Goal: Information Seeking & Learning: Learn about a topic

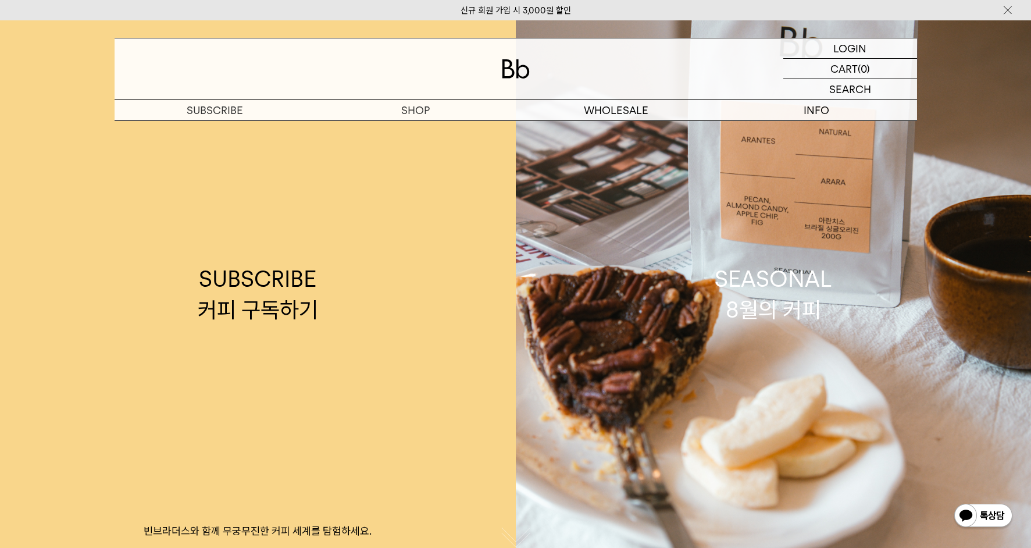
click at [1006, 9] on img at bounding box center [1008, 10] width 12 height 12
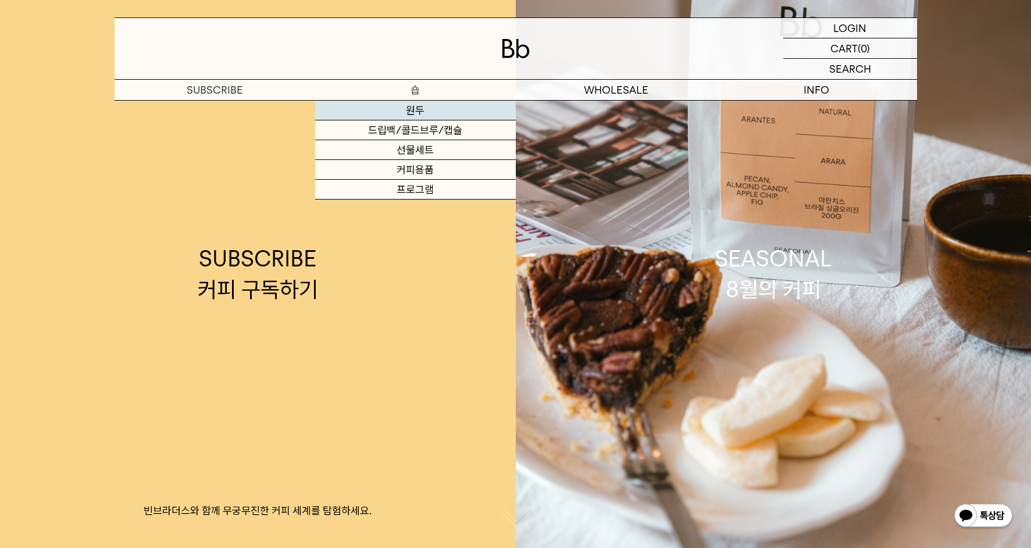
click at [416, 109] on link "원두" at bounding box center [415, 111] width 201 height 20
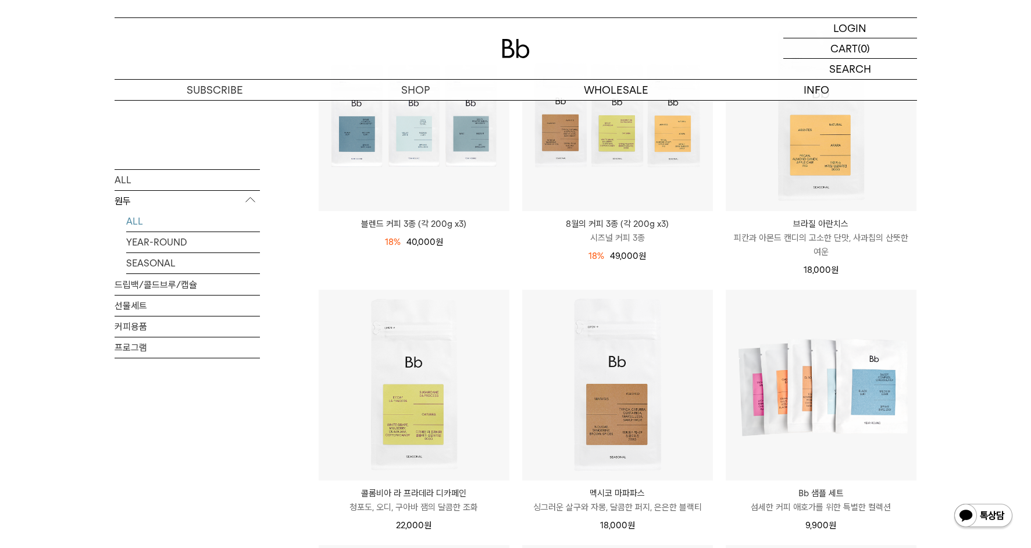
scroll to position [194, 0]
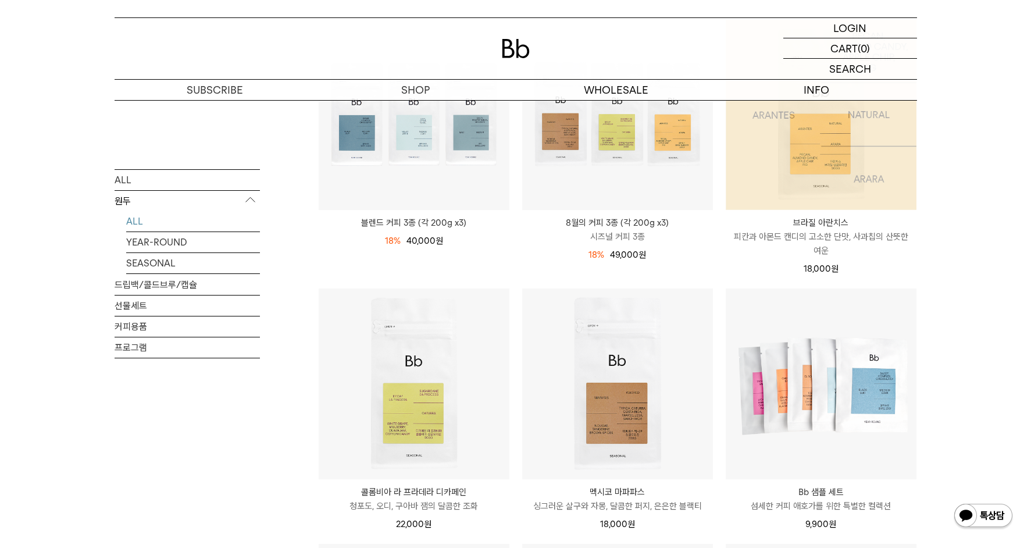
click at [856, 184] on img at bounding box center [821, 114] width 191 height 191
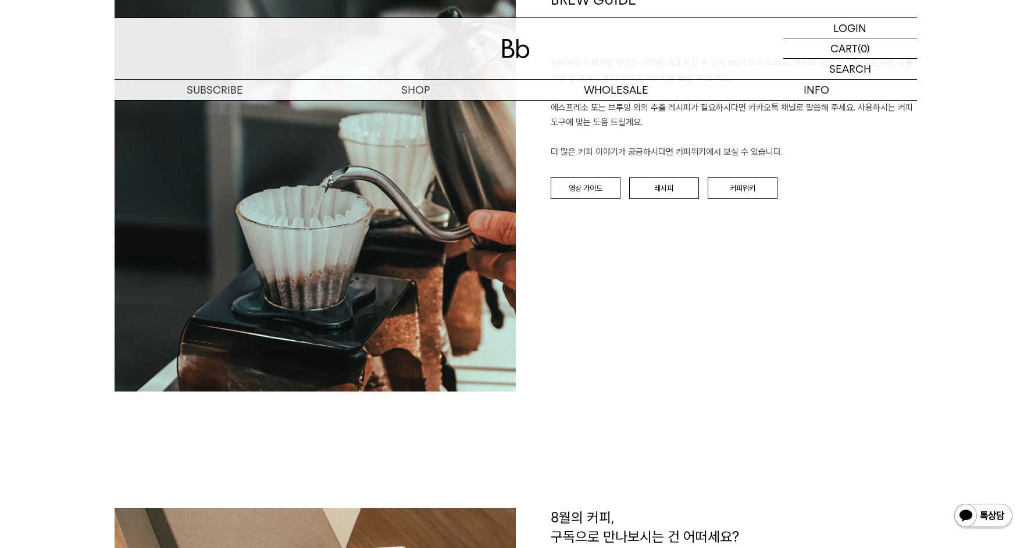
scroll to position [1358, 0]
click at [668, 178] on link "레시피" at bounding box center [664, 189] width 70 height 22
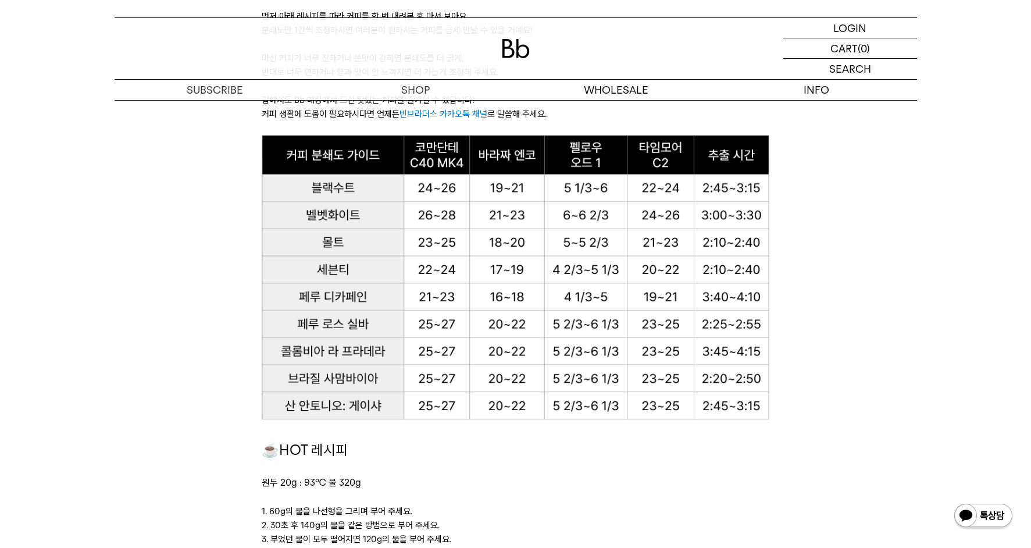
scroll to position [775, 0]
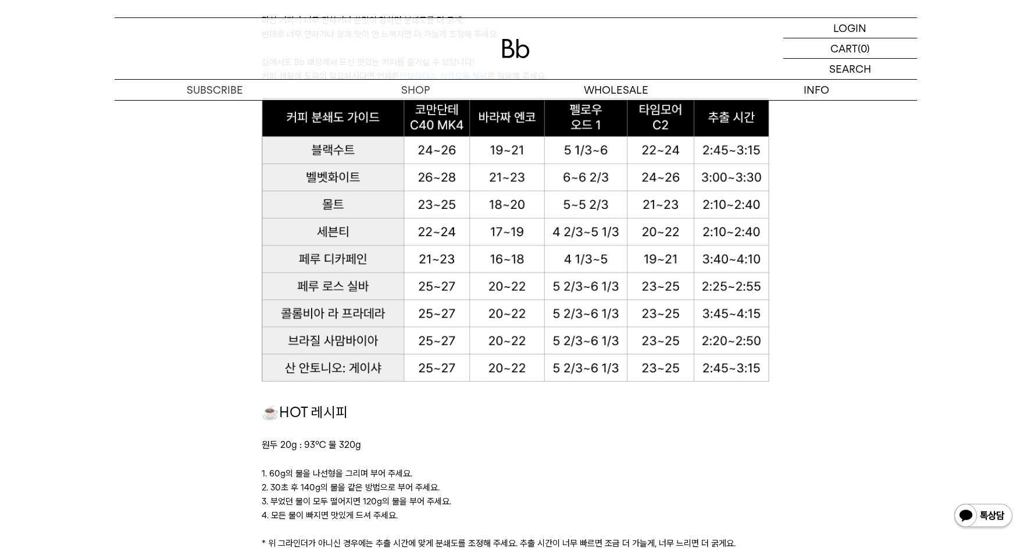
scroll to position [801, 0]
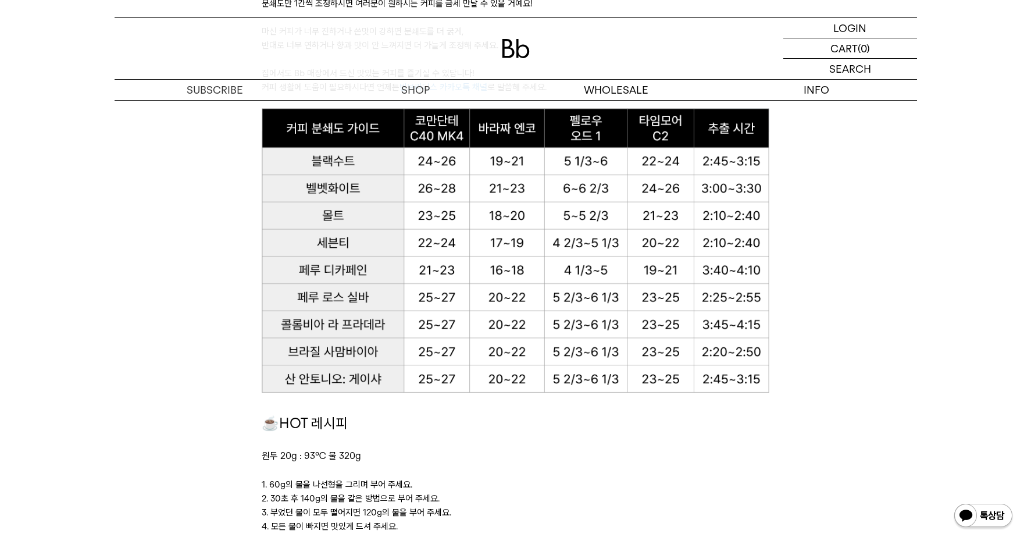
click at [74, 88] on div "LOGIN 로그인 LOGIN 로그인 CART 장바구니 (0) SEARCH 검색 검색폼 ** 추천상품" at bounding box center [515, 50] width 1031 height 101
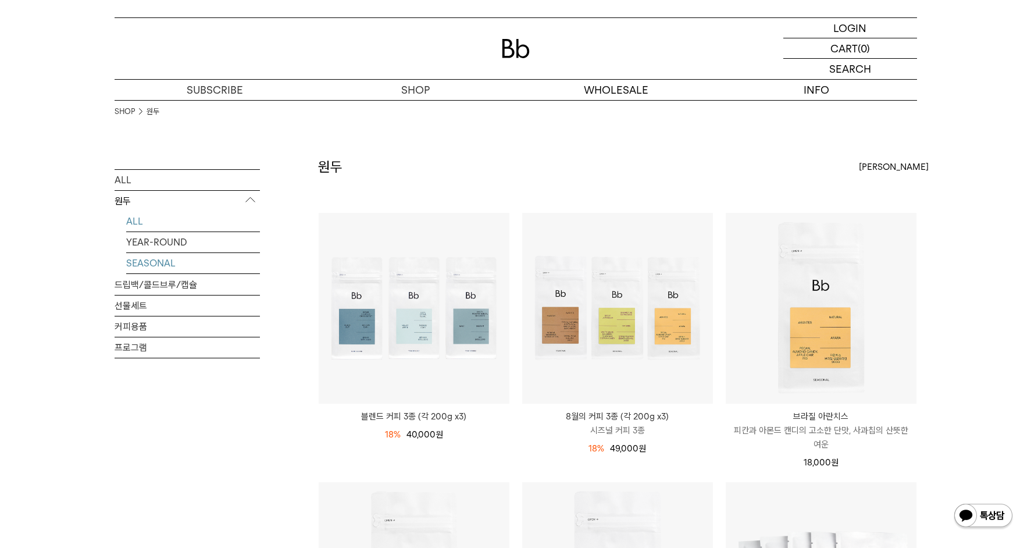
click at [158, 259] on link "SEASONAL" at bounding box center [193, 262] width 134 height 20
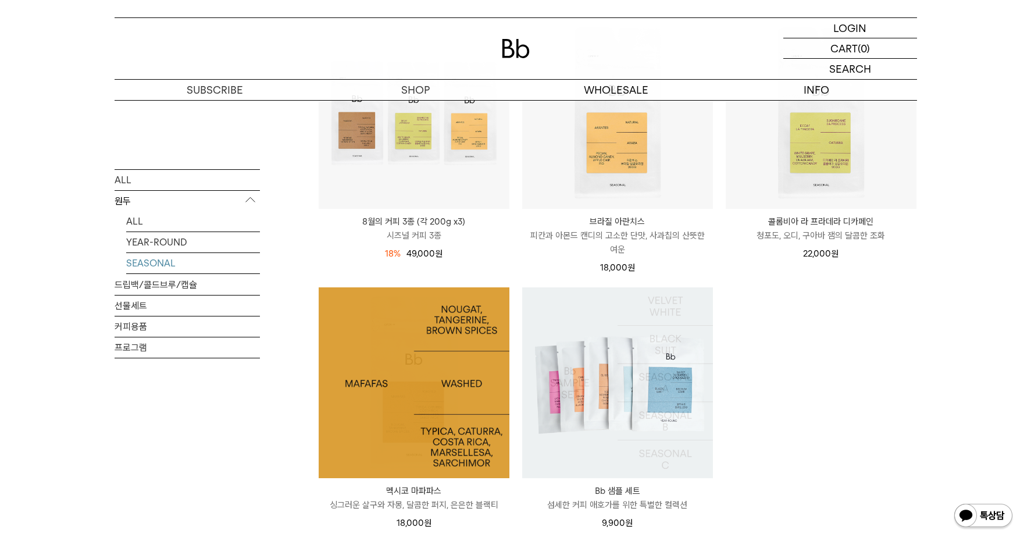
scroll to position [194, 0]
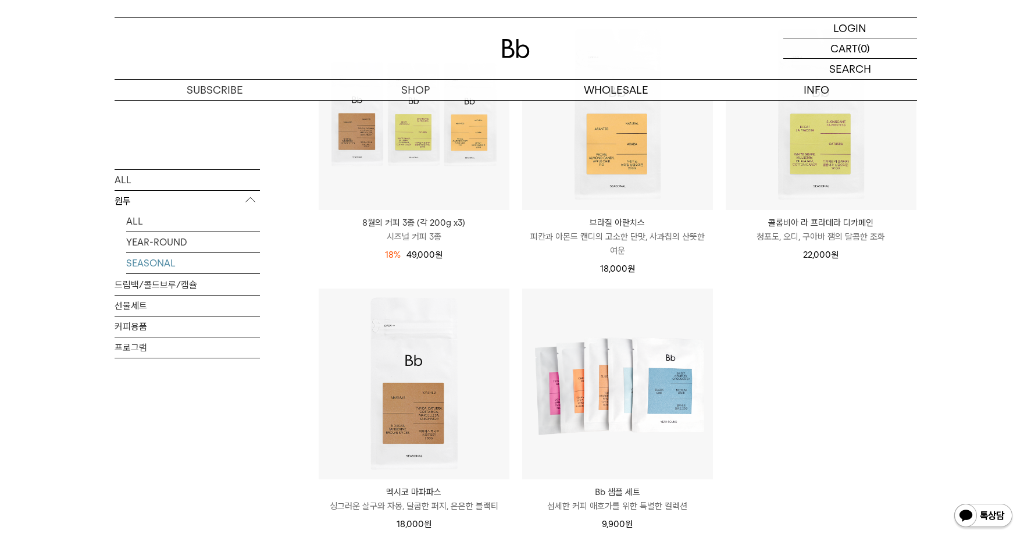
click at [133, 395] on div "ALL 원두 ALL YEAR-ROUND SEASONAL 드립백/콜드브루/캡슐 선물세트 커피용품 프로그램" at bounding box center [187, 316] width 145 height 294
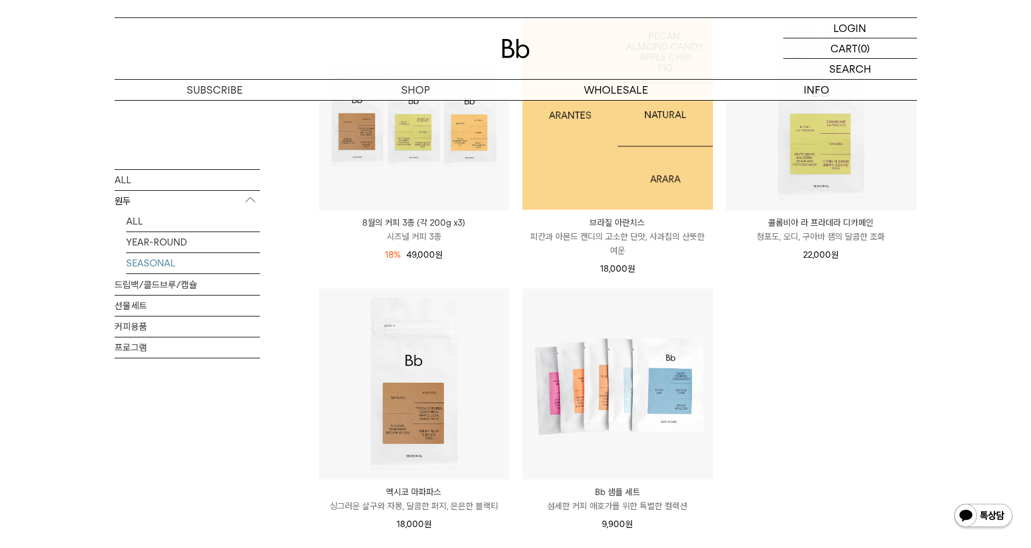
click at [624, 160] on img at bounding box center [617, 114] width 191 height 191
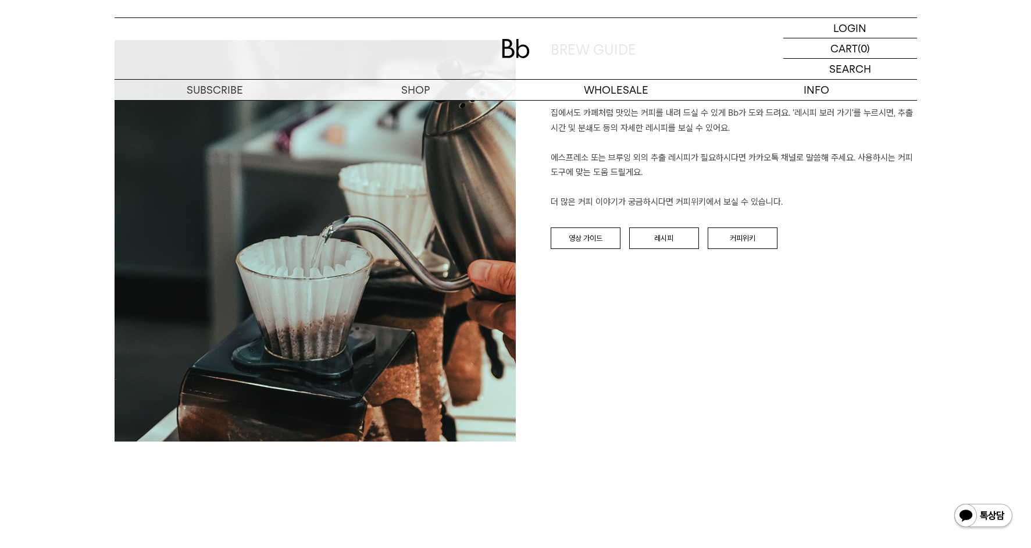
scroll to position [1260, 0]
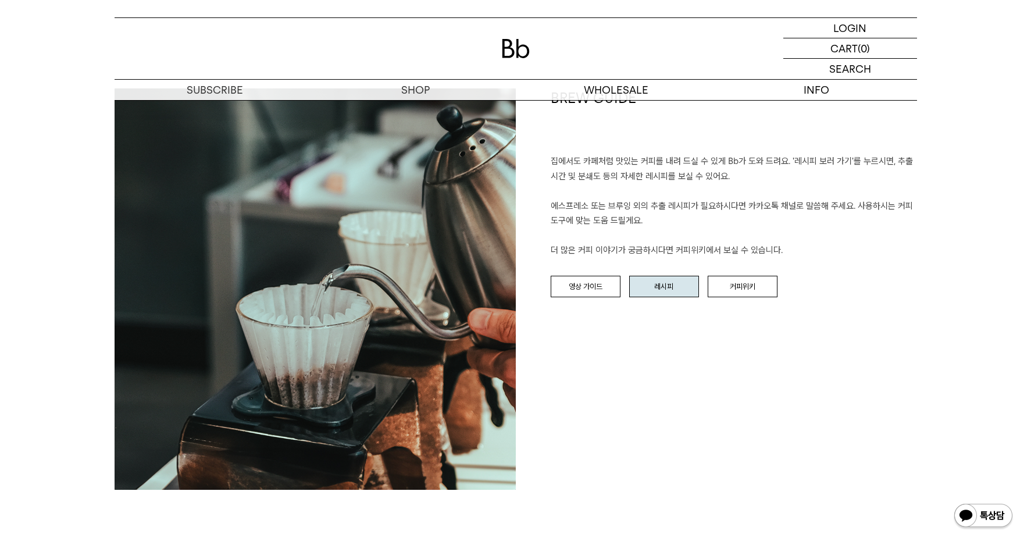
click at [656, 285] on link "레시피" at bounding box center [664, 287] width 70 height 22
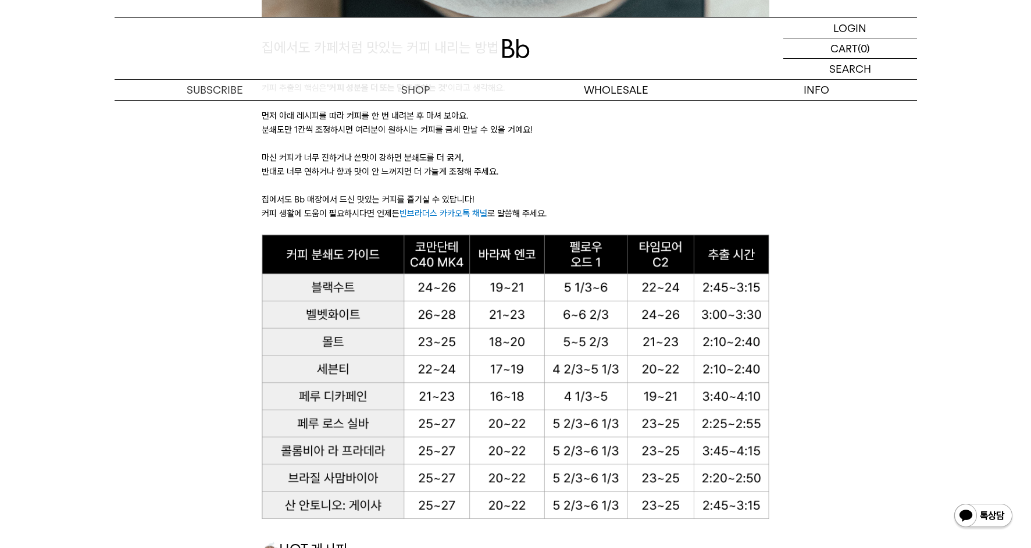
scroll to position [677, 0]
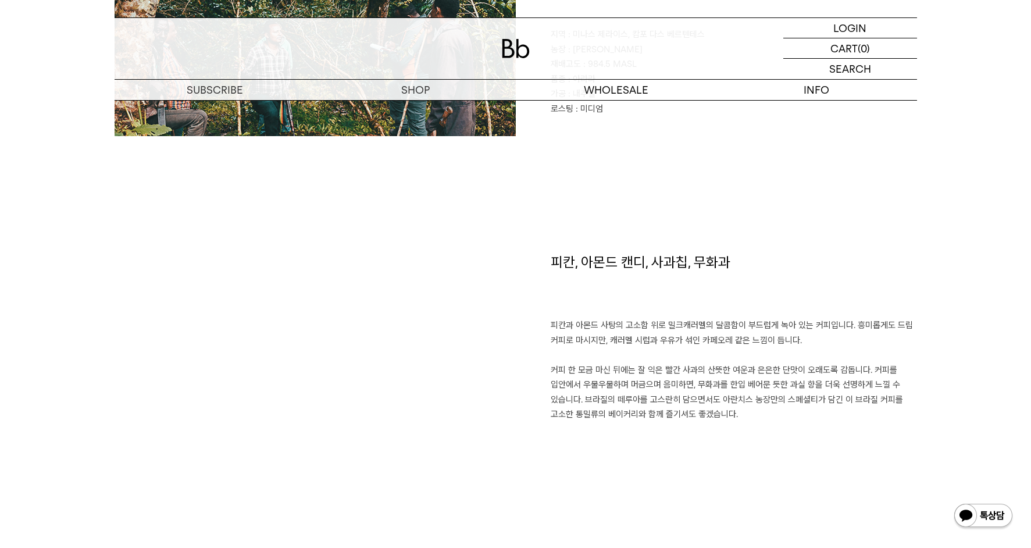
scroll to position [679, 0]
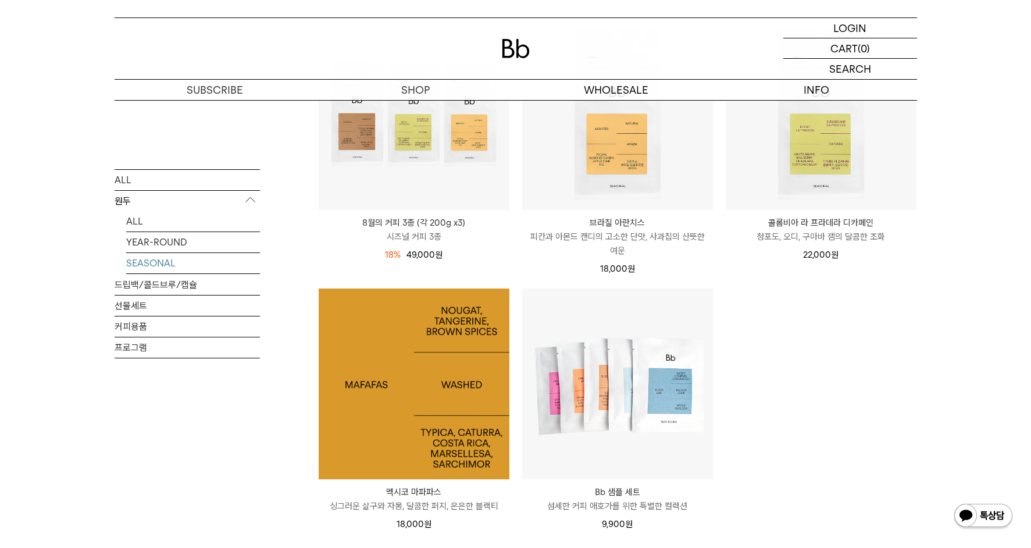
click at [455, 364] on img at bounding box center [414, 384] width 191 height 191
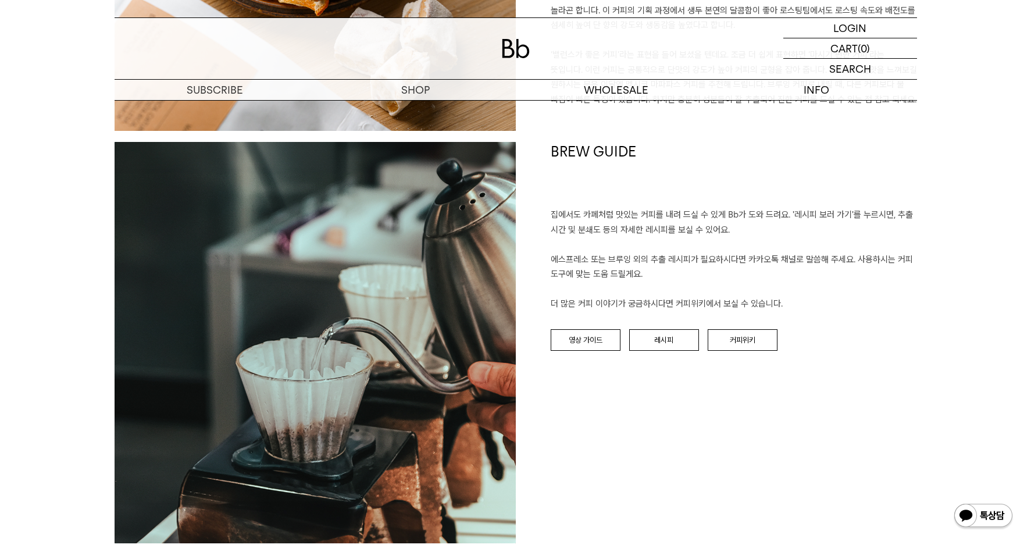
scroll to position [1066, 0]
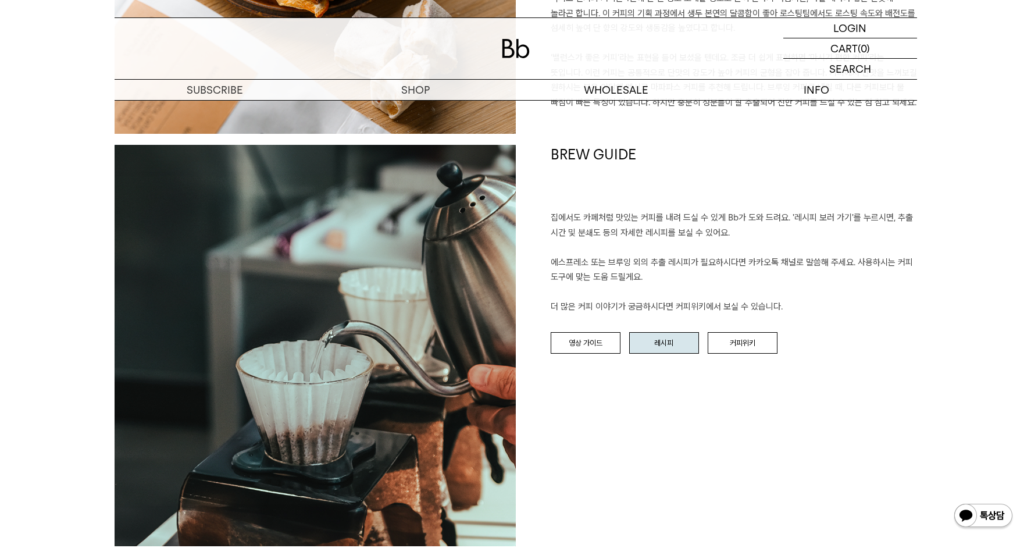
click at [666, 347] on link "레시피" at bounding box center [664, 343] width 70 height 22
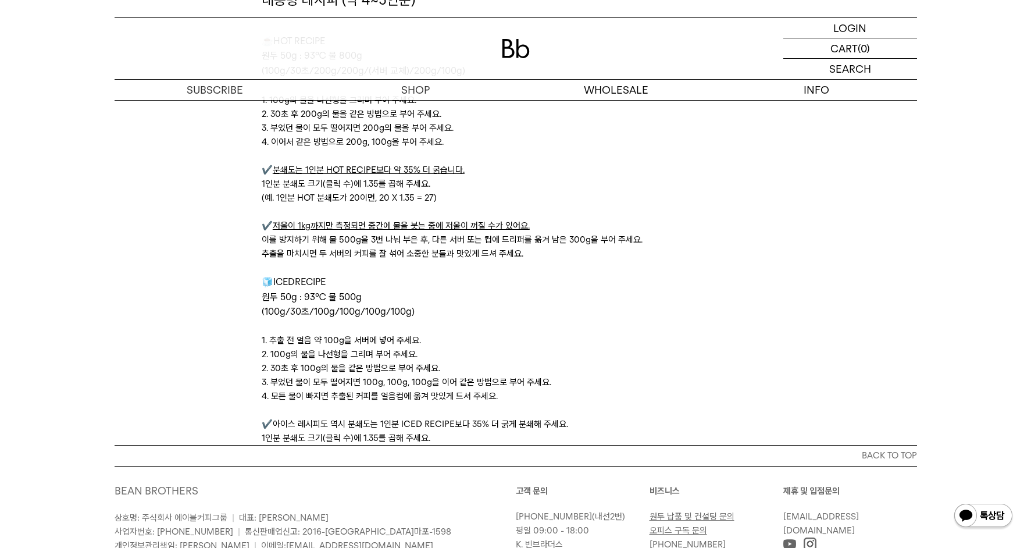
scroll to position [3857, 0]
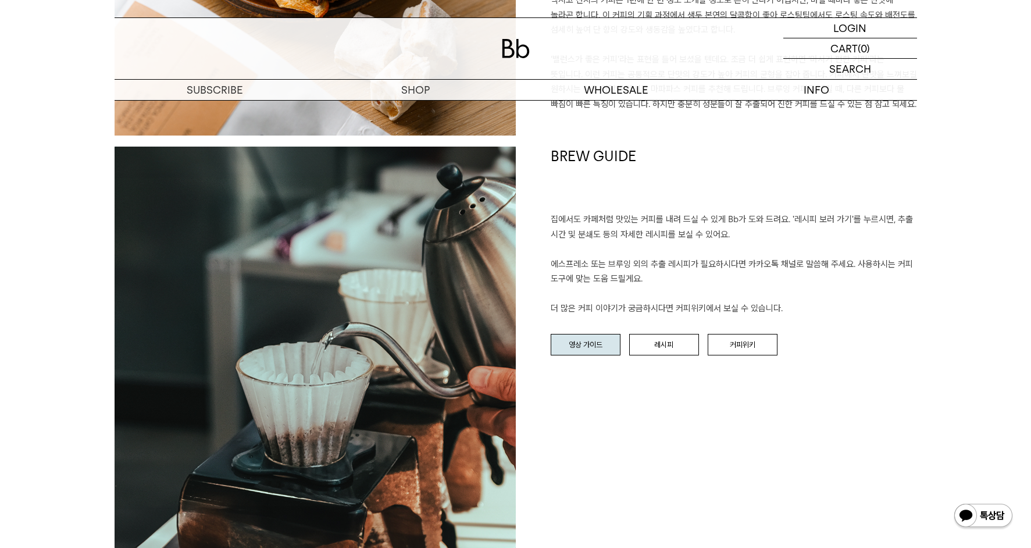
scroll to position [1065, 0]
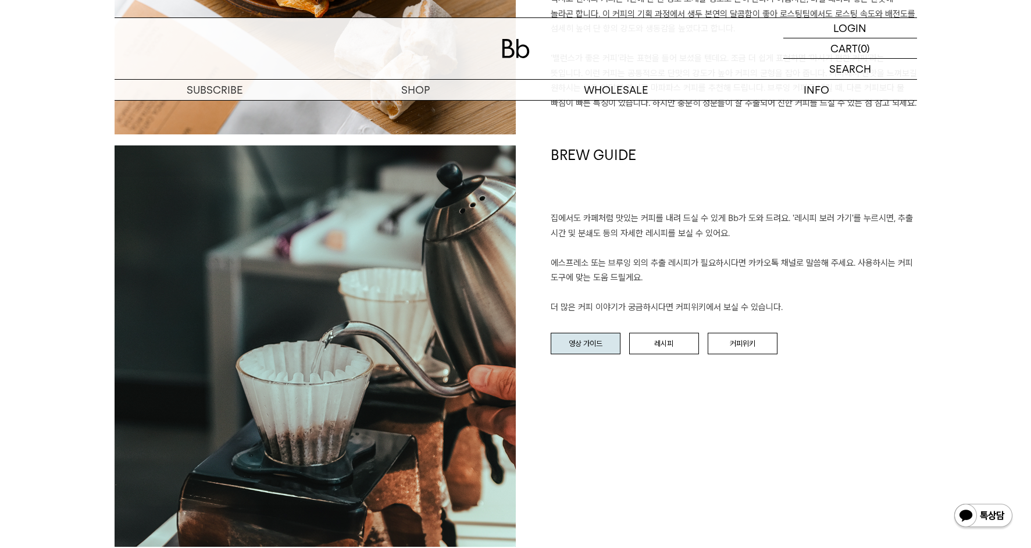
click at [591, 350] on link "영상 가이드" at bounding box center [586, 344] width 70 height 22
click at [669, 350] on link "레시피" at bounding box center [664, 344] width 70 height 22
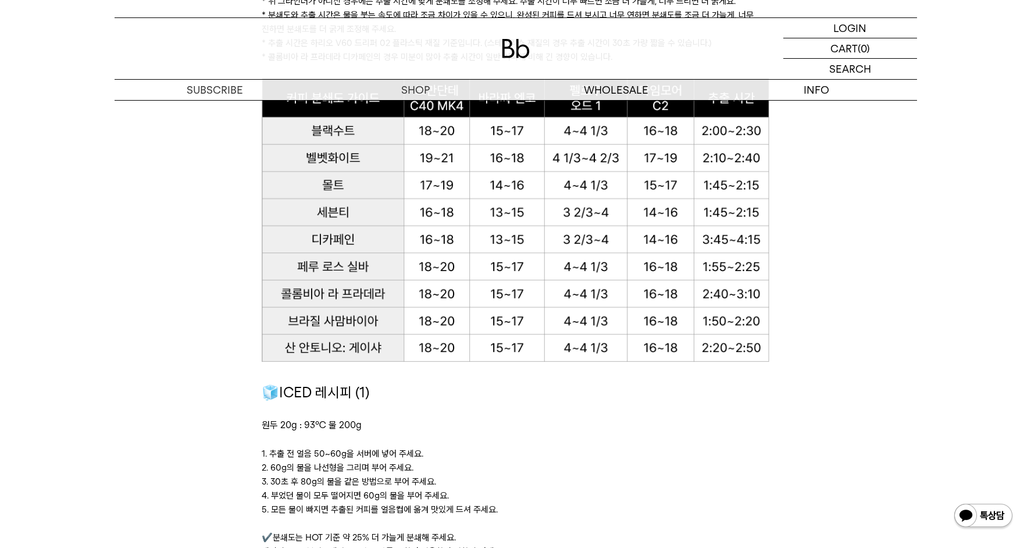
scroll to position [1355, 0]
